Goal: Task Accomplishment & Management: Complete application form

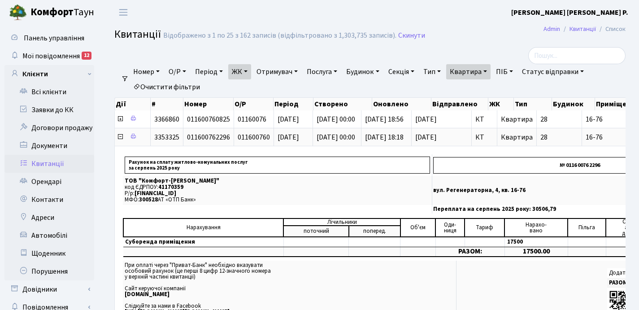
select select "25"
click at [44, 185] on link "Орендарі" at bounding box center [49, 182] width 90 height 18
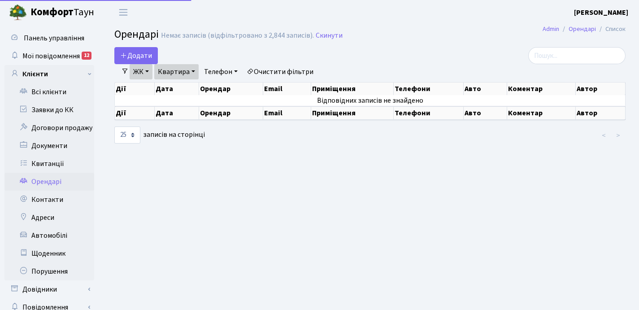
select select "25"
click at [195, 68] on link "Квартира" at bounding box center [176, 71] width 44 height 15
click at [191, 87] on input "98" at bounding box center [181, 89] width 52 height 17
type input "9"
type input "118"
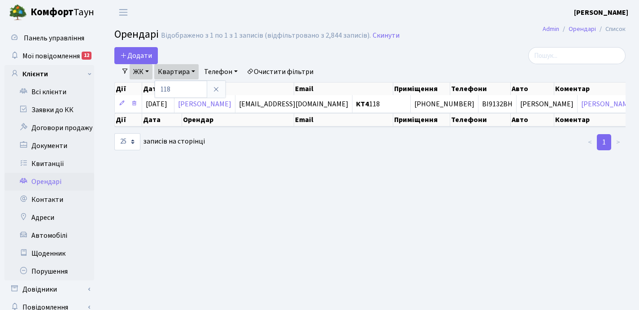
click at [149, 70] on link "ЖК" at bounding box center [141, 71] width 23 height 15
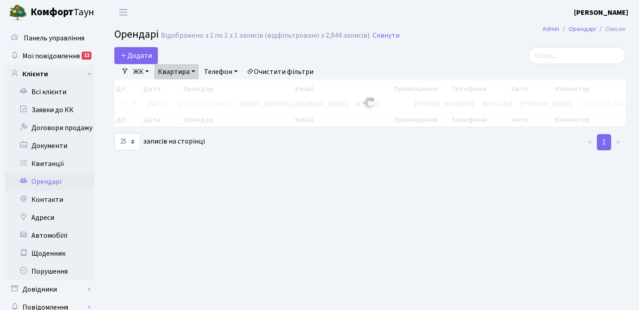
click at [225, 89] on div "Додати Фільтри ЖК - ТХ, вул. Ділова, 1/2 КТ, вул. Регенераторна, 4 КТ2, просп. …" at bounding box center [370, 99] width 525 height 104
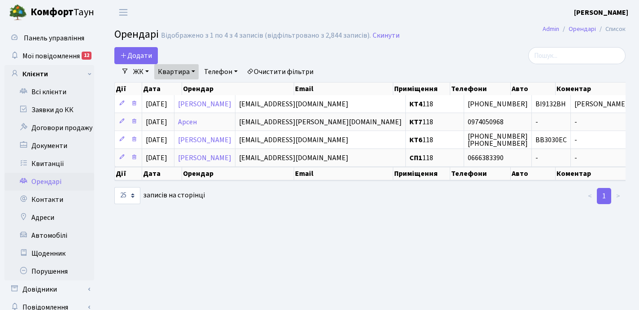
click at [150, 69] on link "ЖК" at bounding box center [141, 71] width 23 height 15
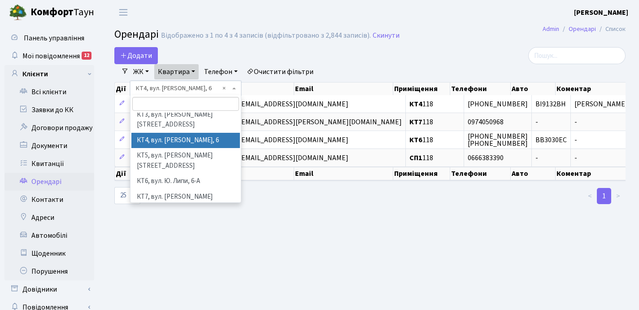
scroll to position [53, 0]
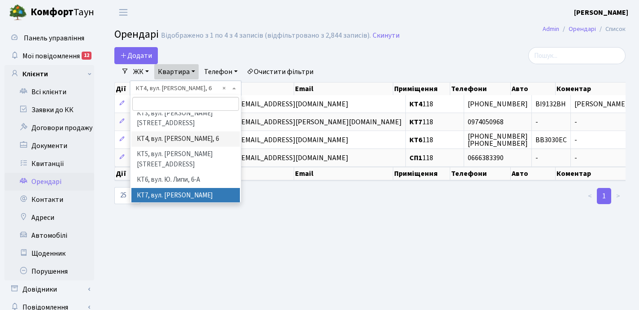
click at [171, 188] on li "КТ7, вул. [PERSON_NAME][STREET_ADDRESS]" at bounding box center [185, 201] width 108 height 26
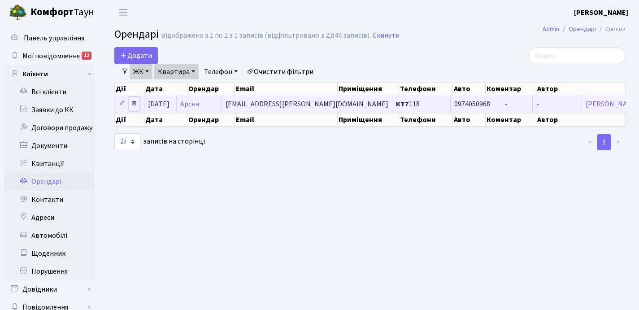
click at [135, 101] on icon at bounding box center [134, 103] width 6 height 6
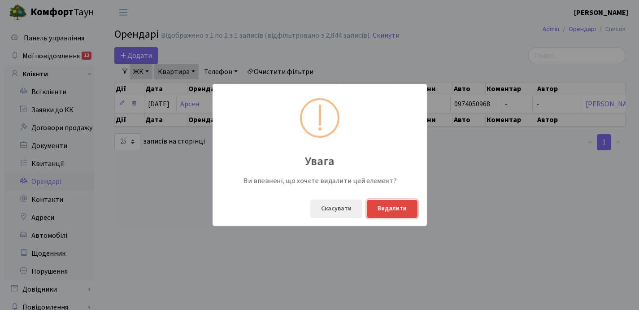
click at [395, 212] on button "Видалити" at bounding box center [392, 208] width 51 height 18
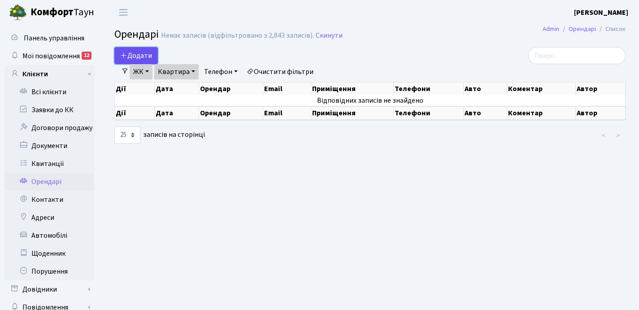
click at [143, 53] on span "Додати" at bounding box center [136, 56] width 32 height 10
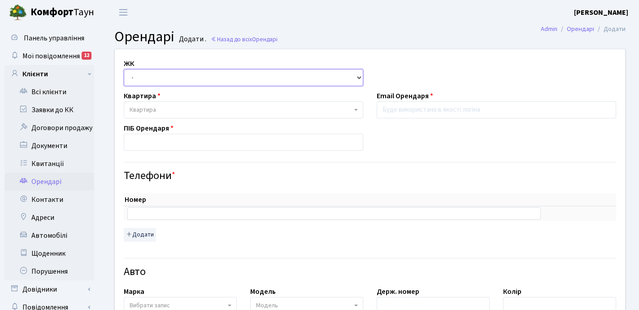
click at [172, 80] on select "- ТХ, вул. Ділова, 1/2 КТ, вул. Регенераторна, 4 КТ2, просп. Соборності, 17 КТ3…" at bounding box center [243, 77] width 239 height 17
select select "305"
click at [124, 69] on select "- ТХ, вул. Ділова, 1/2 КТ, вул. Регенераторна, 4 КТ2, просп. Соборності, 17 КТ3…" at bounding box center [243, 77] width 239 height 17
click at [169, 108] on span "Квартира" at bounding box center [241, 109] width 222 height 9
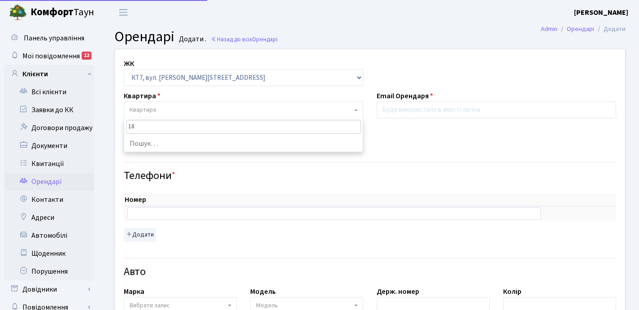
type input "1"
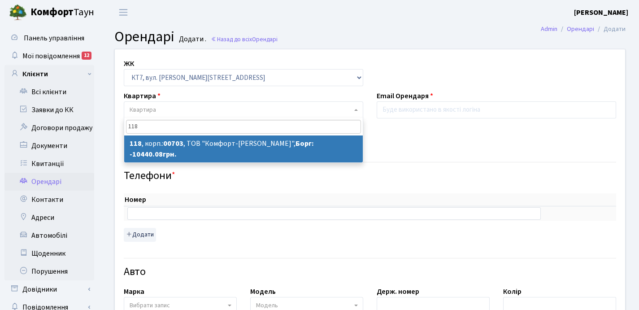
type input "118"
select select "18518"
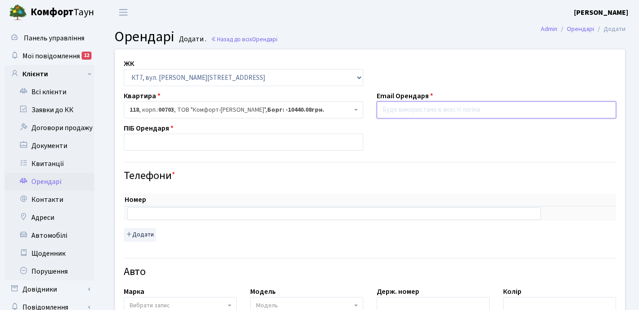
click at [390, 109] on input "email" at bounding box center [496, 109] width 239 height 17
paste input "nezhurbidaoleg@gmail.com"
type input "nezhurbidaoleg@gmail.com"
click at [166, 214] on input "text" at bounding box center [333, 213] width 413 height 13
paste input "+380631256388"
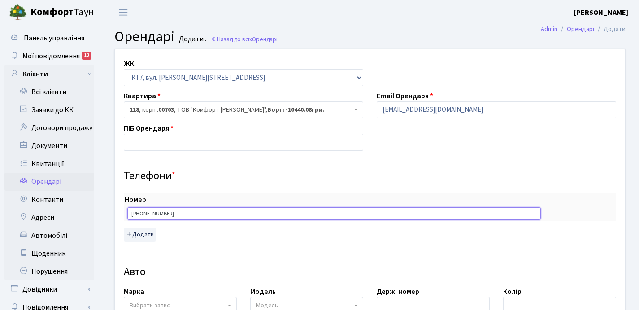
click at [139, 214] on input "+380631256388" at bounding box center [333, 213] width 413 height 13
type input "0631256388"
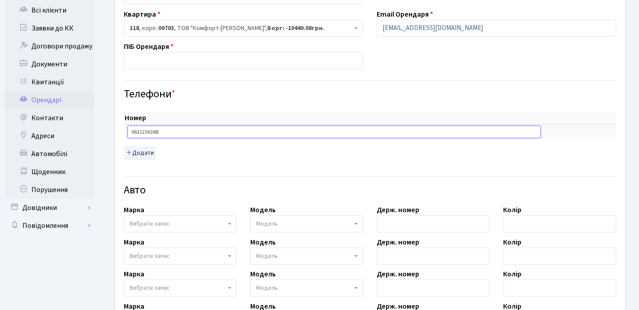
scroll to position [176, 0]
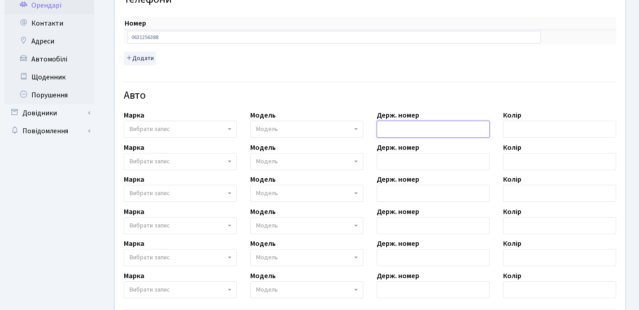
click at [402, 126] on input "text" at bounding box center [433, 129] width 113 height 17
paste input "КА2200АР"
type input "КА2200АР"
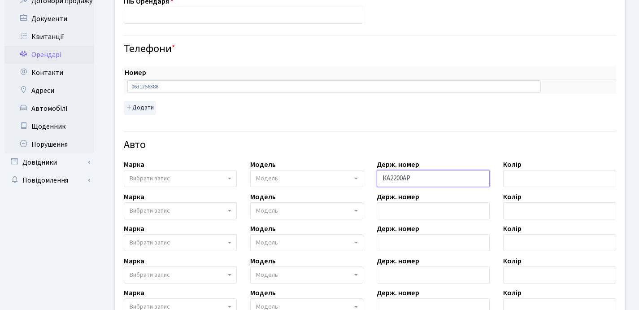
scroll to position [0, 0]
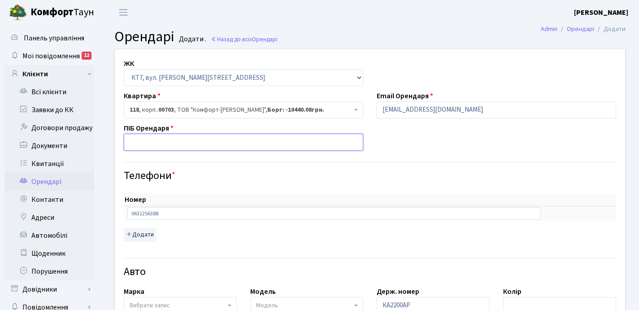
click at [150, 140] on input "text" at bounding box center [243, 142] width 239 height 17
paste input "Нежурбіда Олег Олександрович"
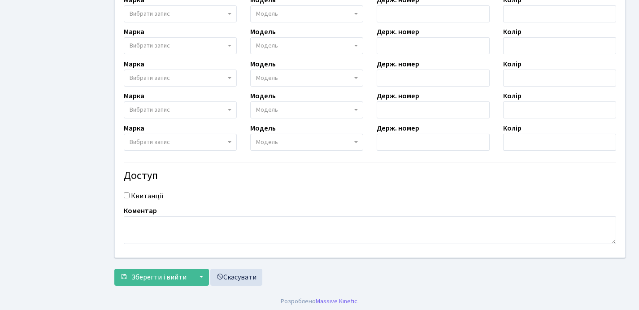
scroll to position [326, 0]
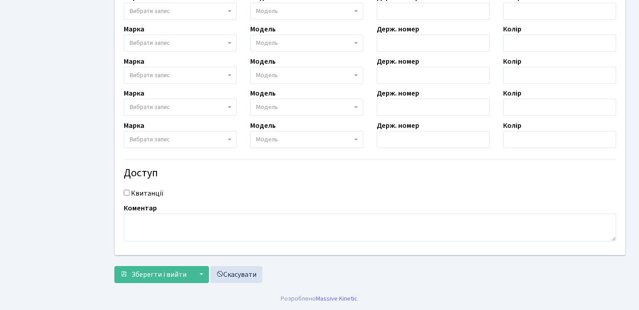
type input "Нежурбіда Олег Олександрович"
click at [125, 193] on input "Квитанції" at bounding box center [127, 193] width 6 height 6
checkbox input "true"
click at [149, 278] on span "Зберегти і вийти" at bounding box center [158, 274] width 55 height 10
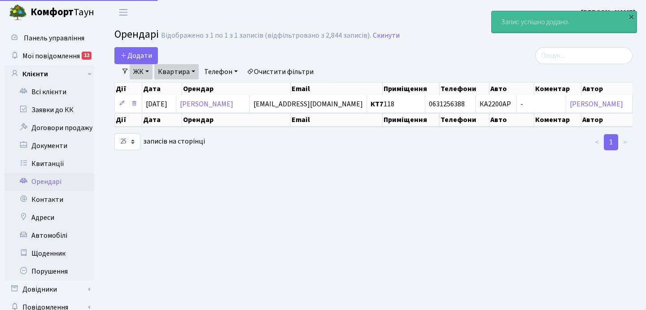
select select "25"
